Goal: Task Accomplishment & Management: Use online tool/utility

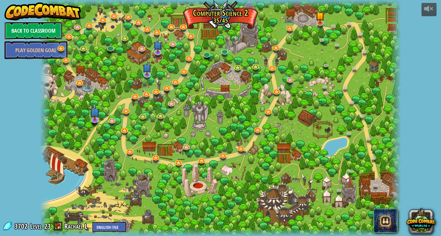
click at [42, 35] on link "Back to Classroom" at bounding box center [34, 31] width 58 height 18
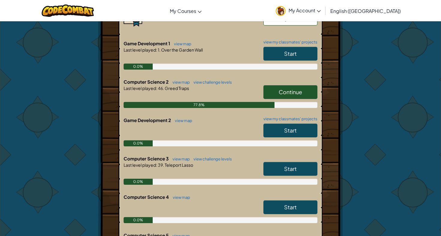
scroll to position [185, 0]
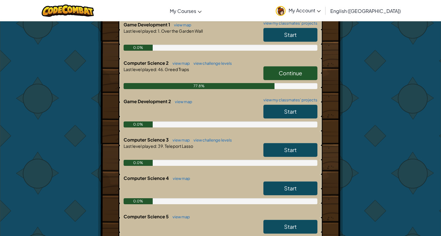
click at [301, 74] on span "Continue" at bounding box center [290, 73] width 23 height 7
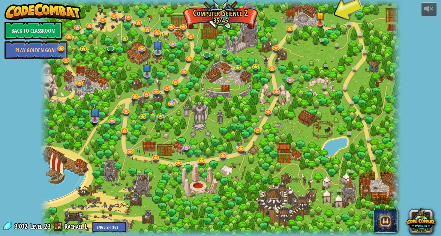
click at [207, 92] on div at bounding box center [220, 118] width 361 height 236
click at [32, 31] on link "Back to Classroom" at bounding box center [34, 31] width 58 height 18
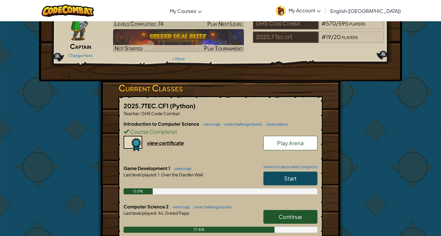
scroll to position [143, 0]
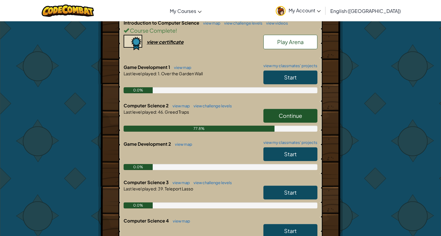
click at [296, 80] on link "Start" at bounding box center [290, 78] width 54 height 14
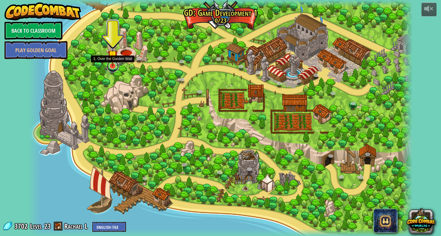
click at [113, 67] on link at bounding box center [113, 66] width 12 height 12
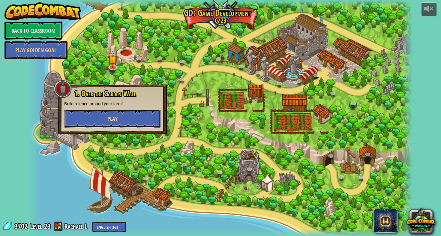
click at [128, 123] on button "Play" at bounding box center [112, 119] width 97 height 18
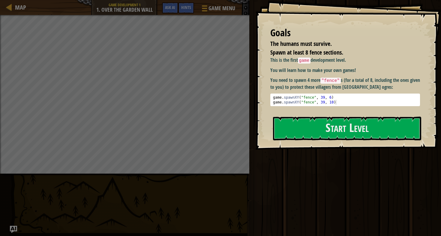
type textarea "game.spawnXY("fence", 39, 10)"
click at [338, 104] on div "game . spawnXY ( "fence" , 39 , 6 ) game . spawnXY ( "fence" , 39 , 10 )" at bounding box center [345, 104] width 147 height 19
click at [335, 124] on button "Start Level" at bounding box center [347, 129] width 148 height 24
